Goal: Check status: Check status

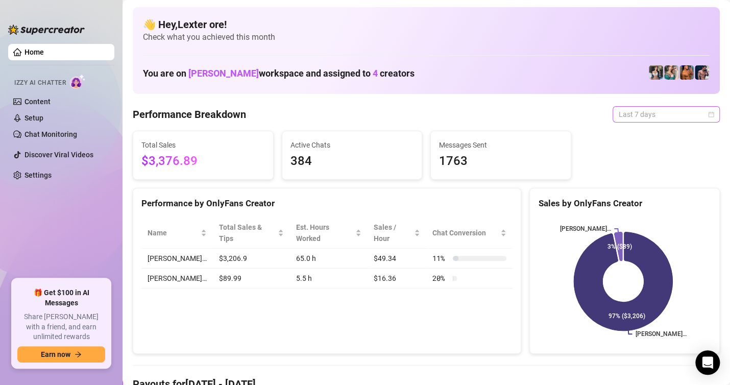
click at [702, 118] on span "Last 7 days" at bounding box center [666, 114] width 95 height 15
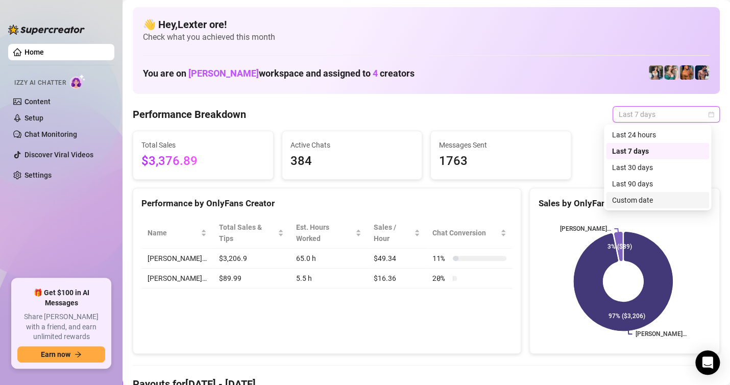
click at [640, 199] on div "Custom date" at bounding box center [657, 200] width 91 height 11
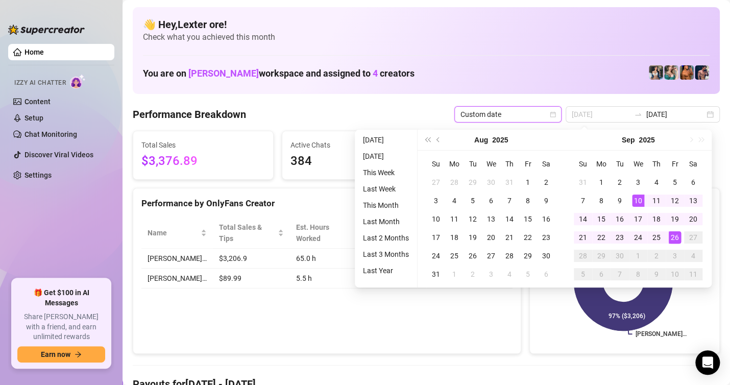
type input "[DATE]"
click at [672, 235] on div "26" at bounding box center [675, 237] width 12 height 12
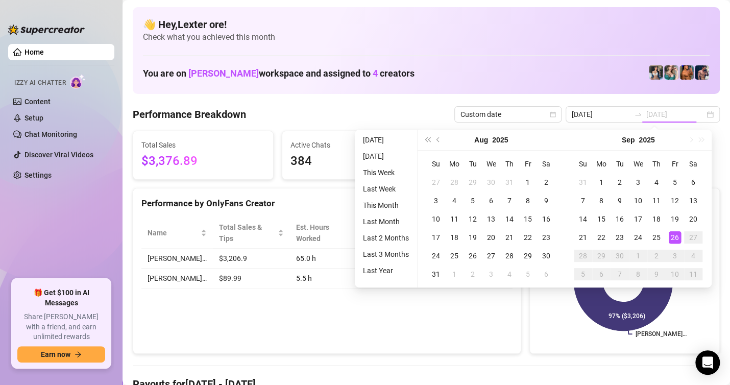
drag, startPoint x: 672, startPoint y: 235, endPoint x: 682, endPoint y: 238, distance: 10.7
click at [676, 237] on div "26" at bounding box center [675, 237] width 12 height 12
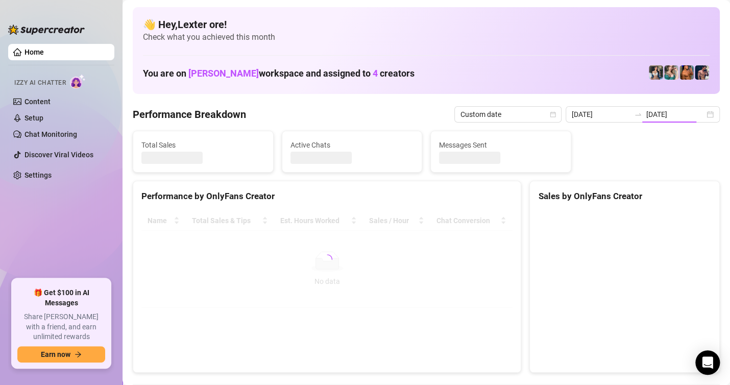
type input "[DATE]"
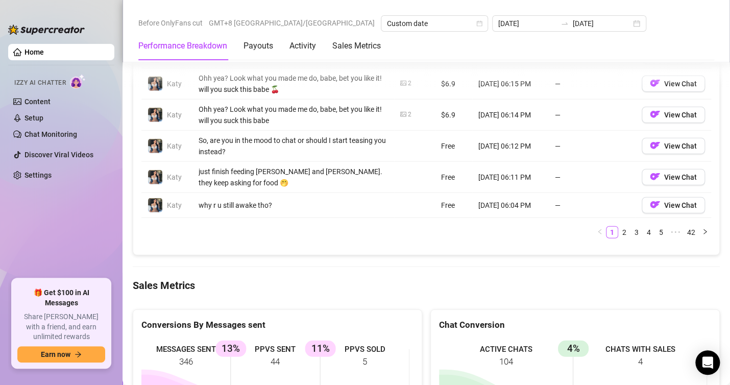
scroll to position [1379, 0]
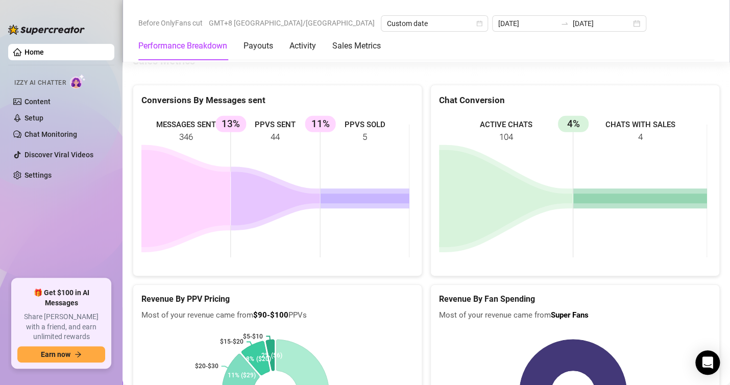
click at [375, 235] on rect at bounding box center [275, 190] width 268 height 153
